Goal: Transaction & Acquisition: Purchase product/service

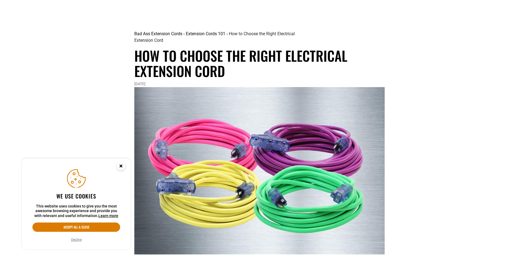
scroll to position [109, 0]
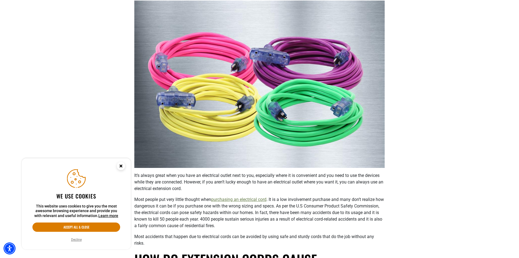
click at [120, 166] on circle "Cookie Consent" at bounding box center [121, 166] width 8 height 8
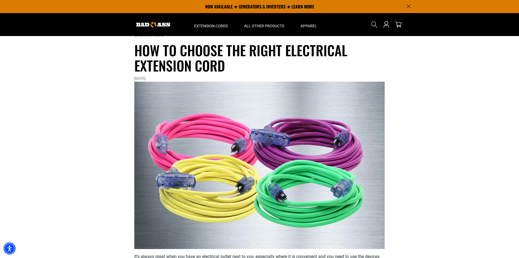
scroll to position [0, 0]
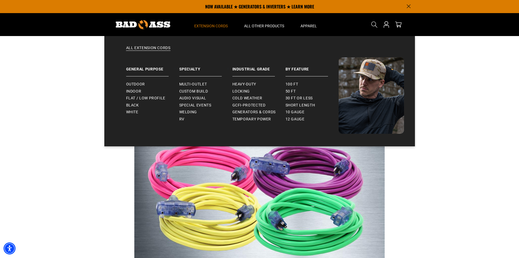
click at [200, 28] on span "Extension Cords" at bounding box center [211, 25] width 34 height 5
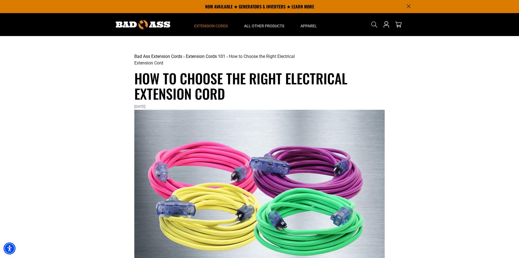
click at [208, 24] on span "Extension Cords" at bounding box center [211, 25] width 34 height 5
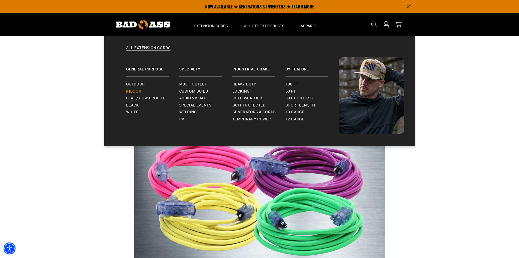
click at [139, 89] on span "Indoor" at bounding box center [133, 91] width 15 height 5
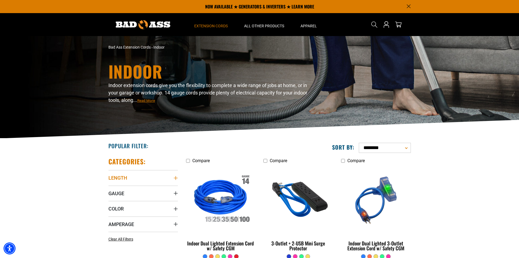
click at [173, 177] on summary "Length" at bounding box center [144, 177] width 70 height 15
